Goal: Information Seeking & Learning: Learn about a topic

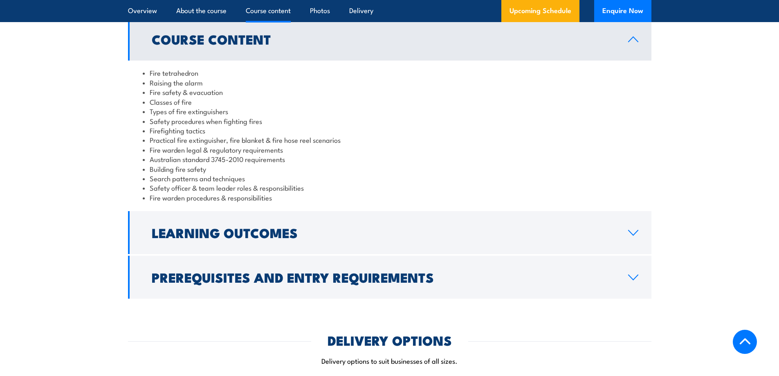
scroll to position [695, 0]
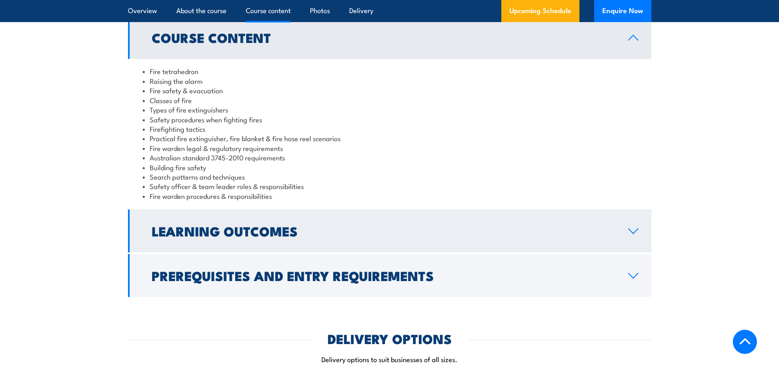
click at [630, 229] on icon at bounding box center [633, 231] width 11 height 7
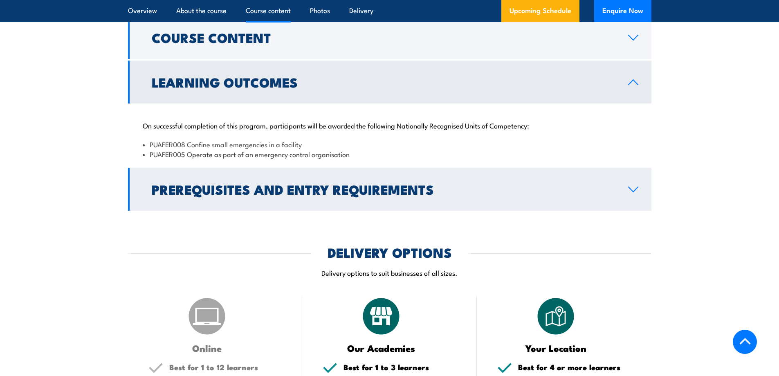
click at [635, 188] on icon at bounding box center [633, 189] width 11 height 7
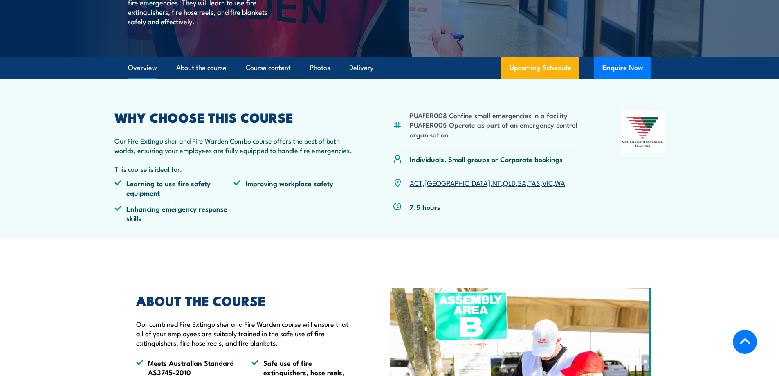
scroll to position [164, 0]
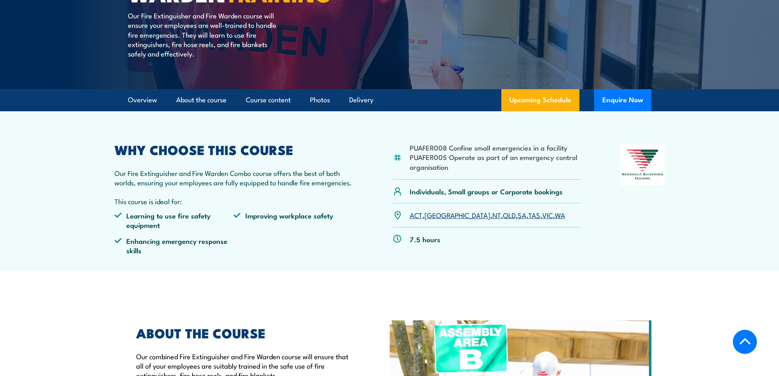
click at [518, 216] on link "SA" at bounding box center [522, 215] width 9 height 10
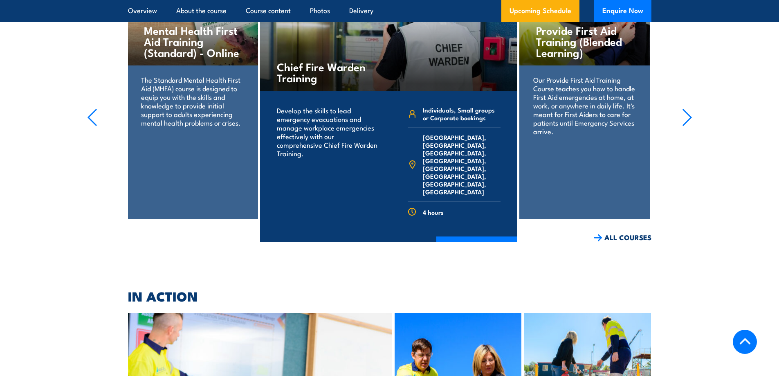
scroll to position [1759, 0]
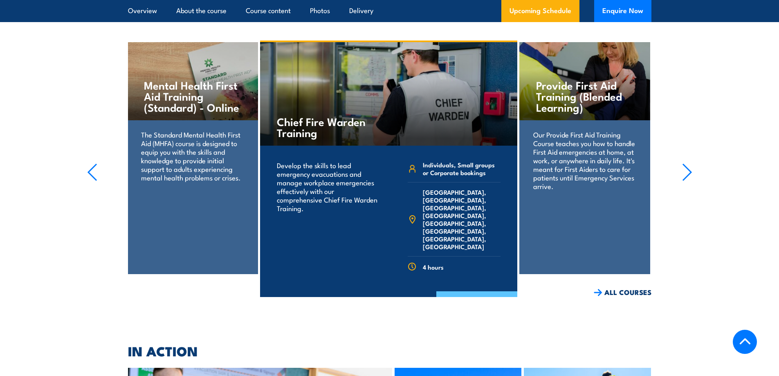
click at [465, 291] on link "COURSE DETAILS" at bounding box center [476, 301] width 81 height 21
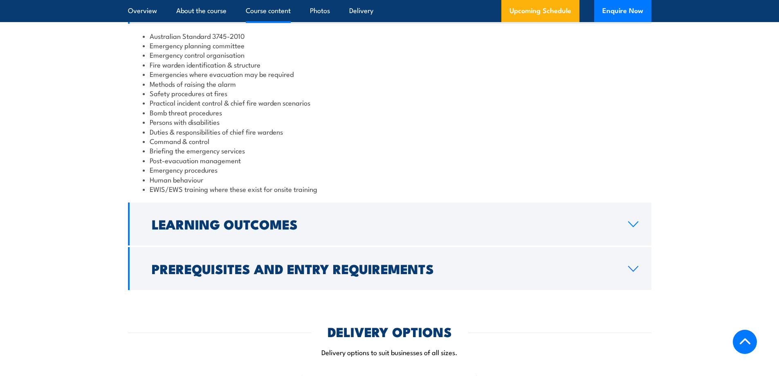
scroll to position [900, 0]
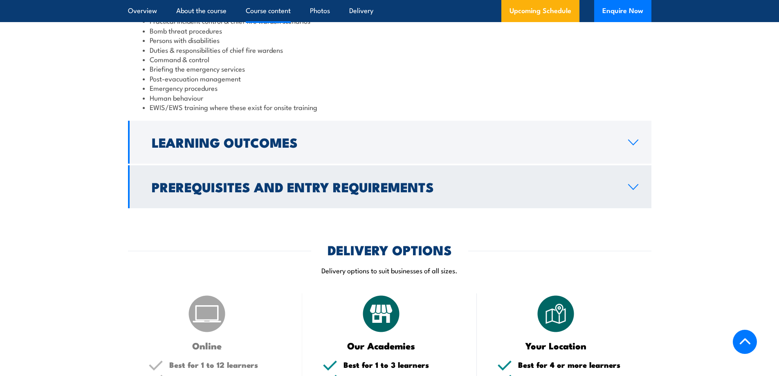
click at [635, 193] on link "Prerequisites and Entry Requirements" at bounding box center [390, 186] width 524 height 43
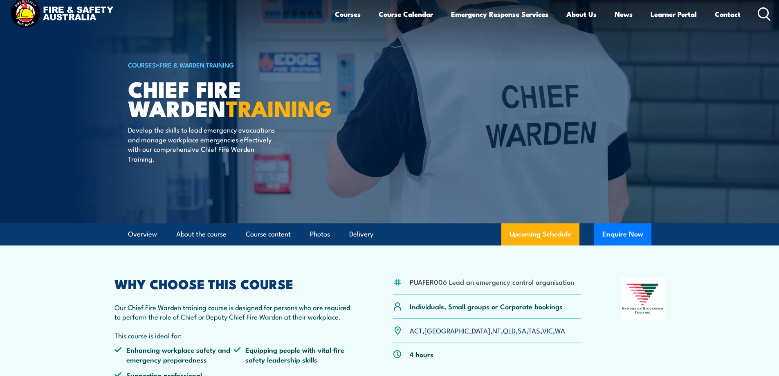
scroll to position [0, 0]
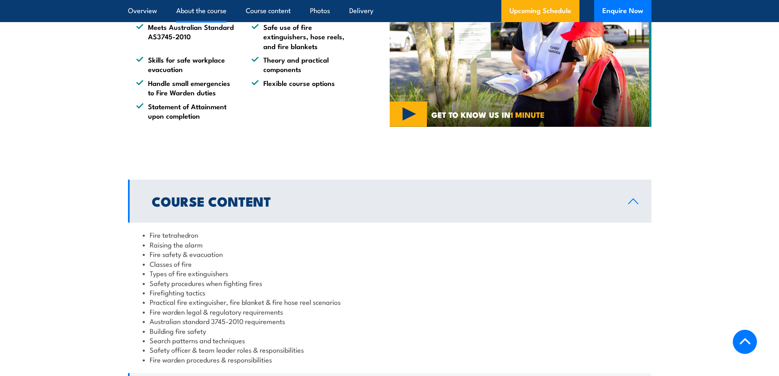
scroll to position [327, 0]
